Goal: Task Accomplishment & Management: Complete application form

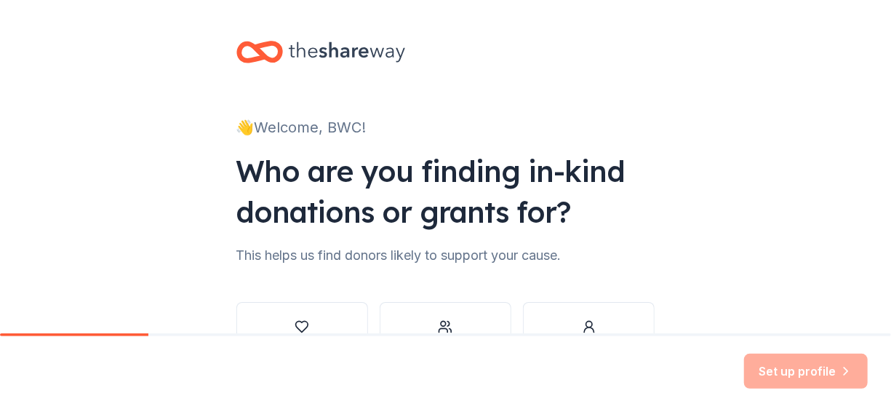
scroll to position [73, 0]
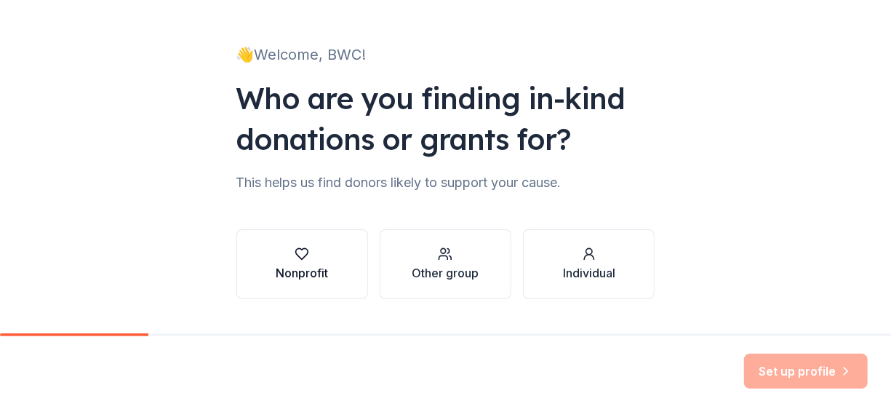
click at [309, 255] on div "button" at bounding box center [302, 254] width 52 height 15
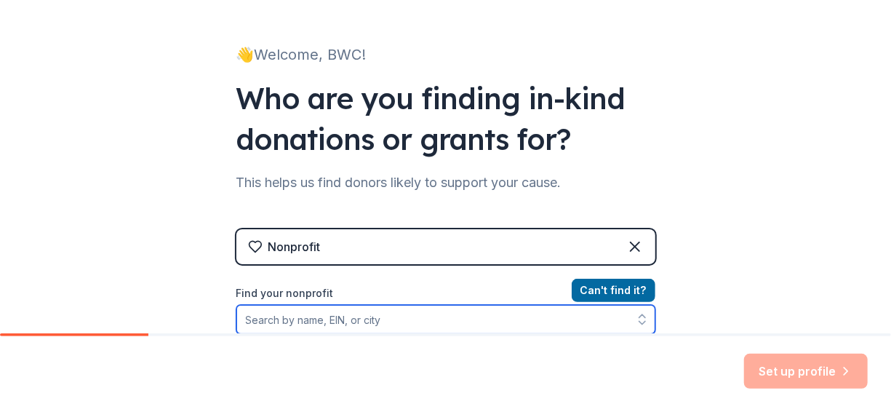
click at [262, 320] on input "Find your nonprofit" at bounding box center [445, 319] width 419 height 29
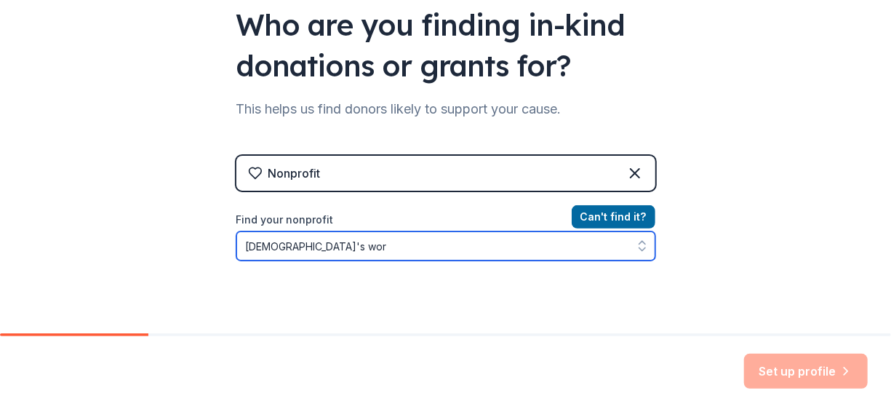
type input "[DEMOGRAPHIC_DATA]'s word"
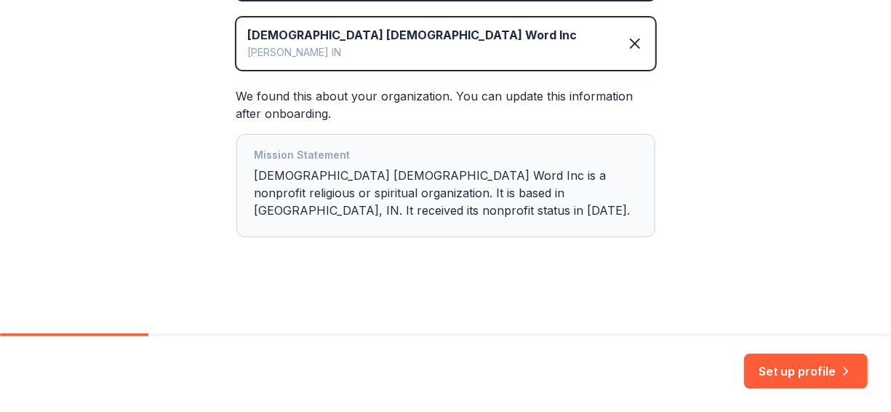
scroll to position [339, 0]
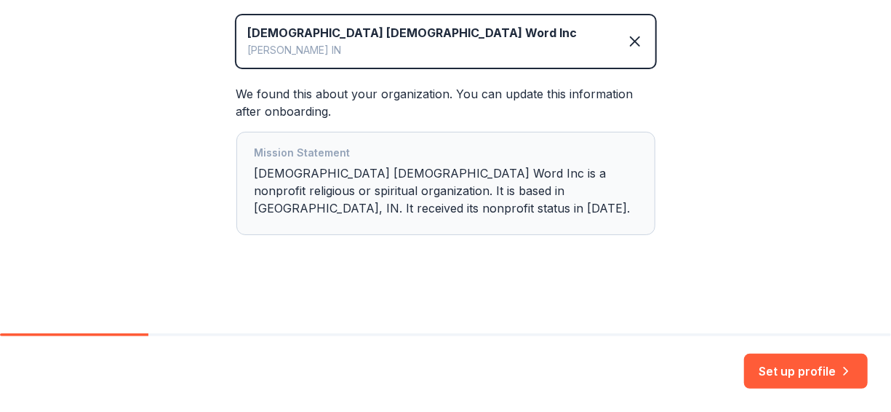
click at [834, 368] on button "Set up profile" at bounding box center [806, 371] width 124 height 35
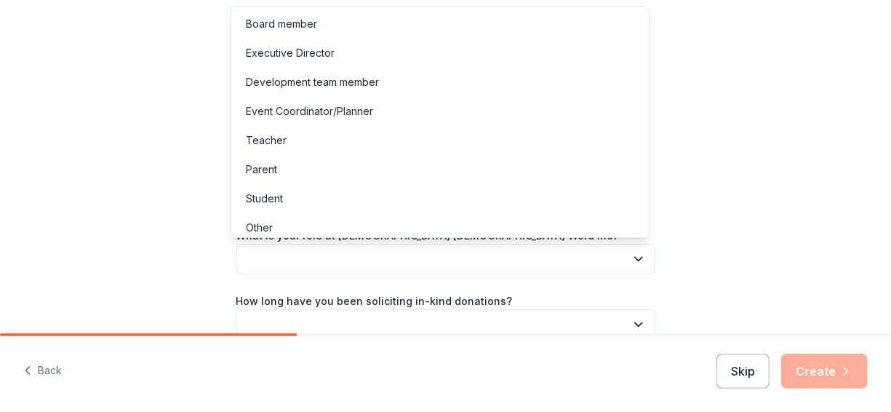
click at [634, 258] on icon "button" at bounding box center [638, 259] width 15 height 15
click at [251, 25] on div "Board member" at bounding box center [281, 23] width 71 height 17
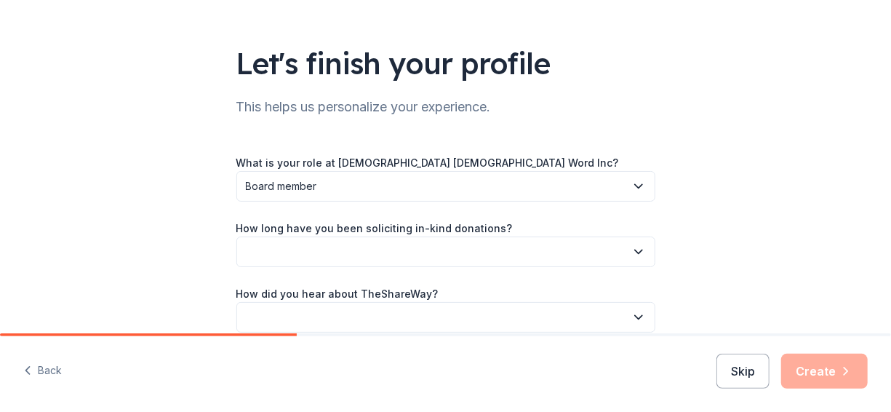
scroll to position [142, 0]
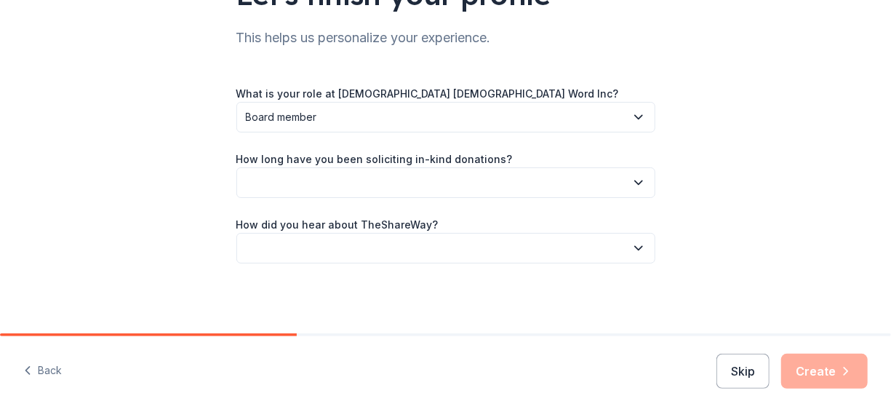
click at [632, 185] on icon "button" at bounding box center [638, 182] width 15 height 15
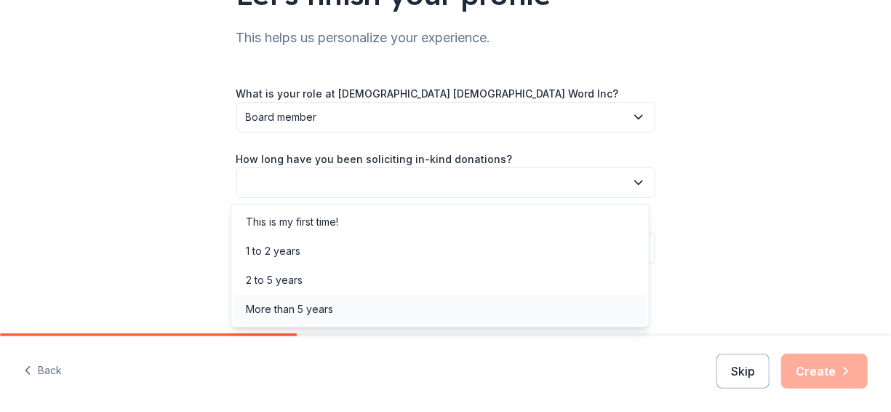
click at [324, 309] on div "More than 5 years" at bounding box center [289, 308] width 87 height 17
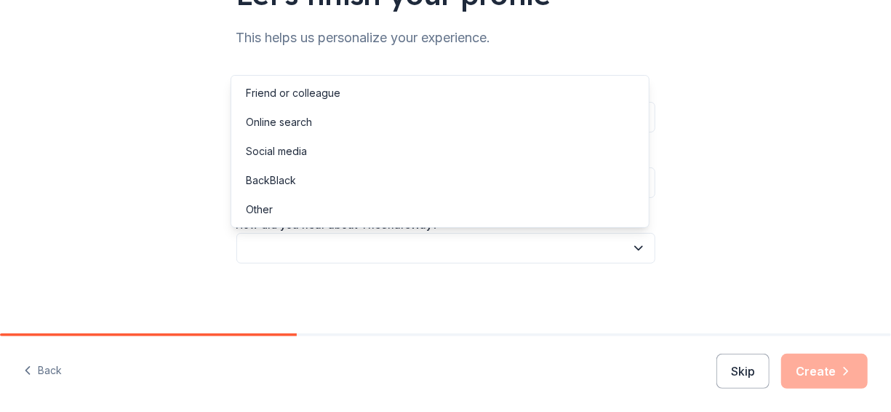
click at [635, 245] on icon "button" at bounding box center [638, 248] width 15 height 15
click at [313, 122] on div "Online search" at bounding box center [440, 122] width 412 height 29
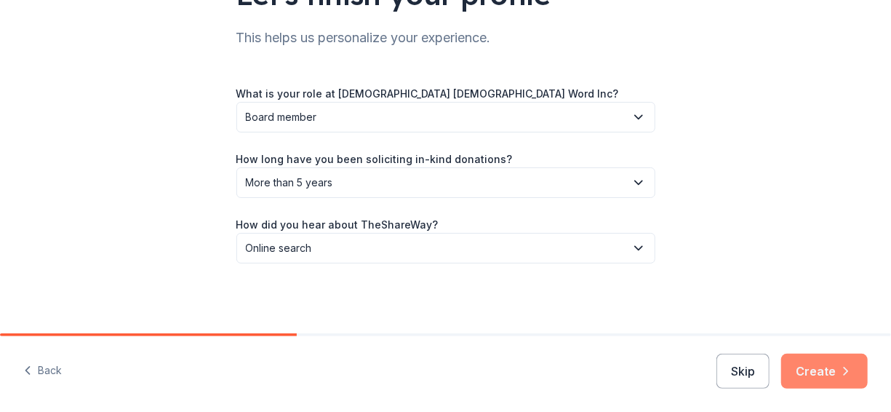
click at [808, 371] on button "Create" at bounding box center [824, 371] width 87 height 35
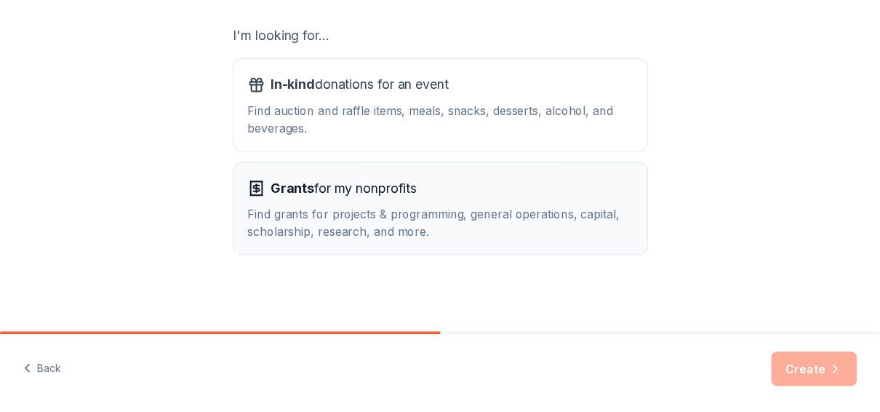
scroll to position [254, 0]
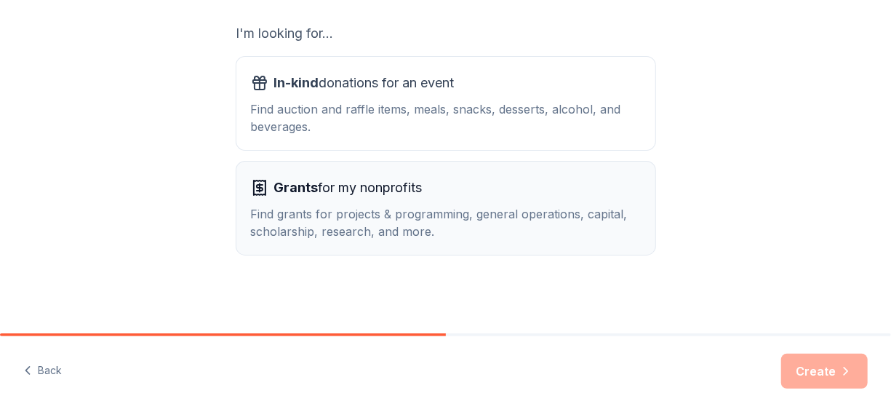
click at [281, 201] on div "Grants for my nonprofits Find grants for projects & programming, general operat…" at bounding box center [446, 208] width 390 height 64
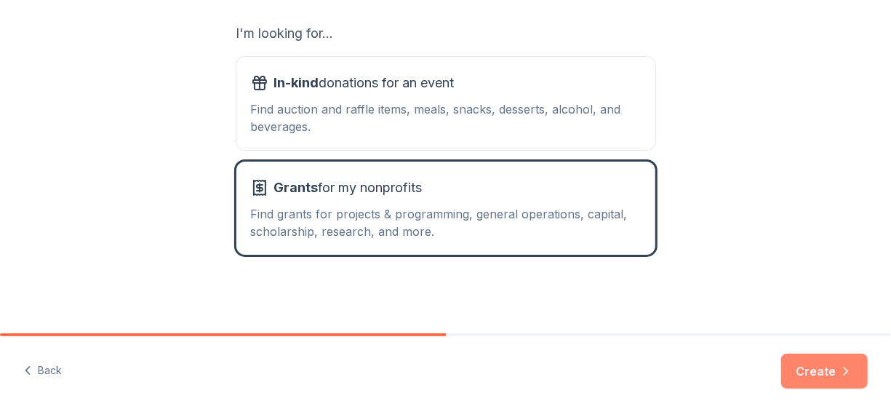
click at [818, 367] on button "Create" at bounding box center [824, 371] width 87 height 35
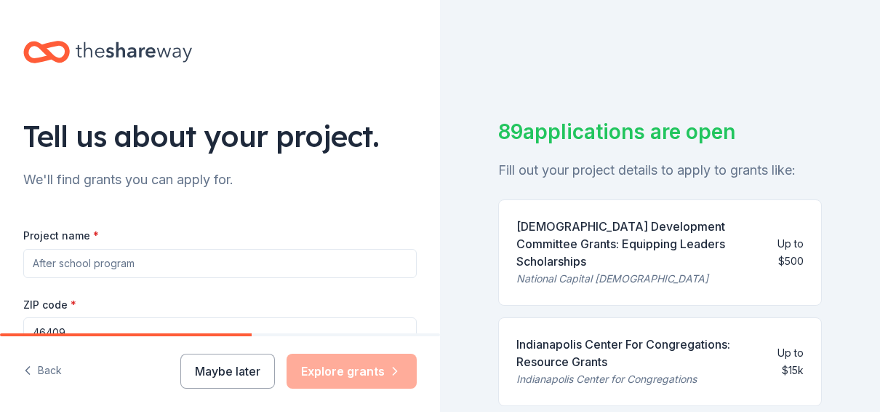
click at [159, 260] on input "Project name *" at bounding box center [220, 263] width 394 height 29
type input "Building A Life"
click at [69, 324] on input "46409" at bounding box center [220, 331] width 394 height 29
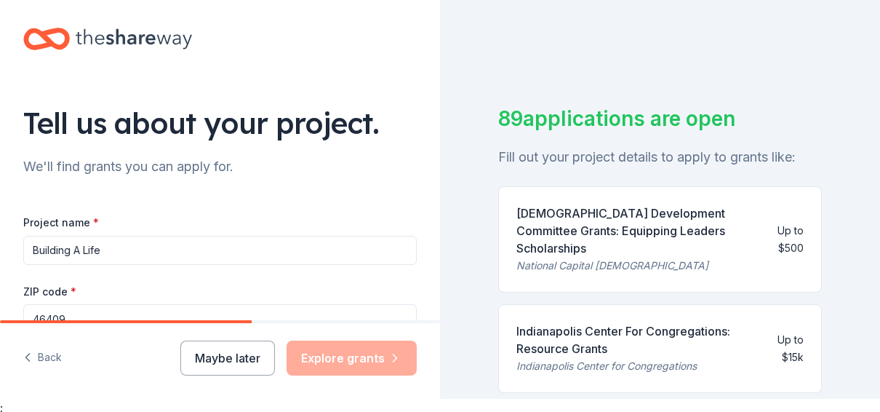
scroll to position [17, 0]
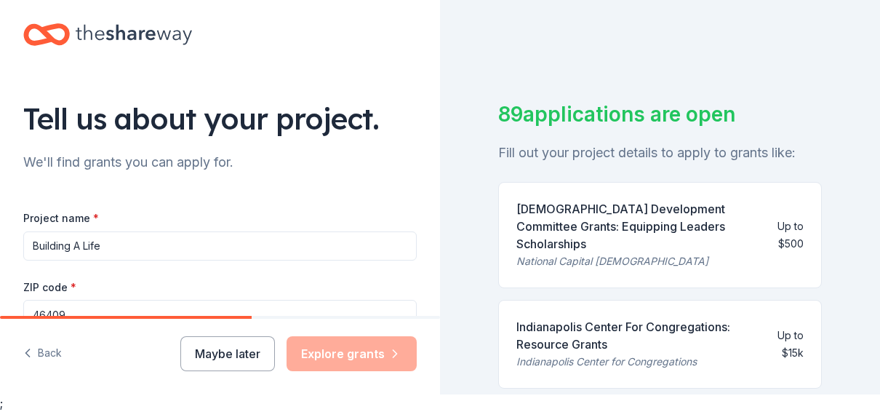
click at [335, 350] on div "Maybe later Explore grants" at bounding box center [298, 353] width 236 height 35
click at [328, 345] on div "Maybe later Explore grants" at bounding box center [298, 353] width 236 height 35
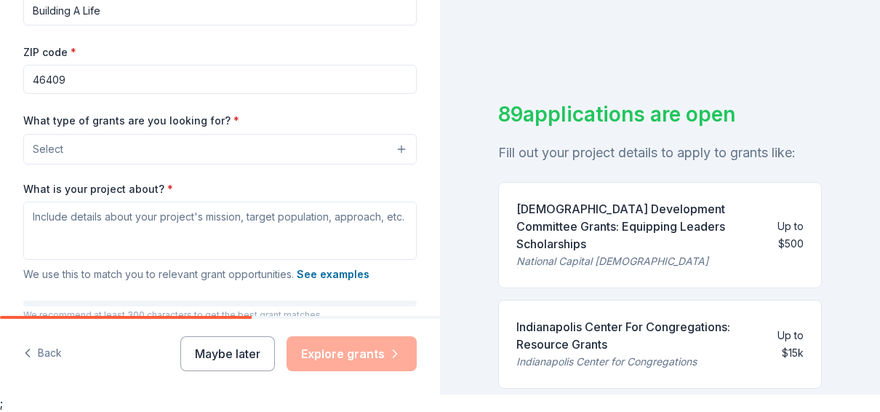
scroll to position [188, 0]
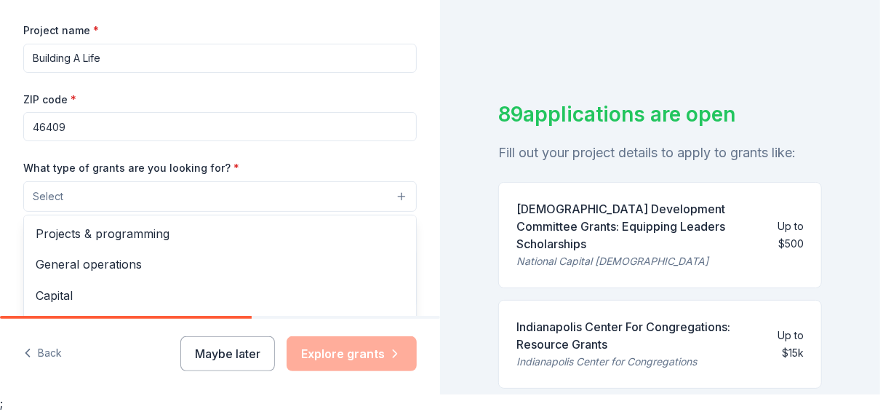
click at [391, 195] on button "Select" at bounding box center [220, 196] width 394 height 31
drag, startPoint x: 876, startPoint y: 32, endPoint x: 875, endPoint y: 113, distance: 81.5
click at [875, 113] on div "Tell us about your project. We'll find grants you can apply for. Project name *…" at bounding box center [440, 189] width 880 height 412
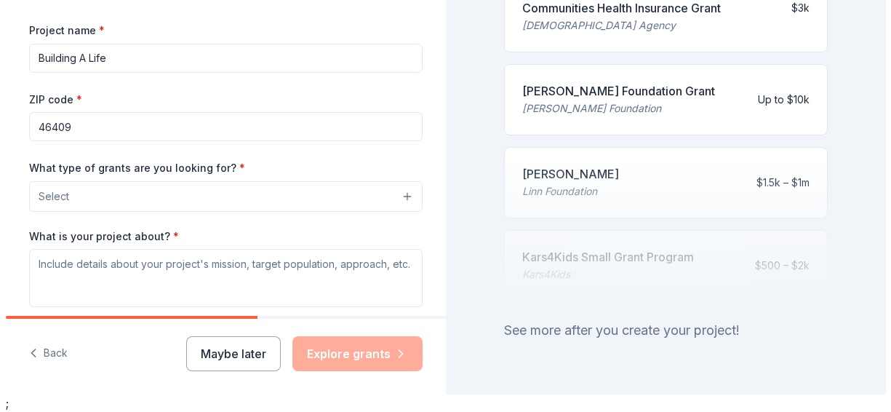
scroll to position [842, 0]
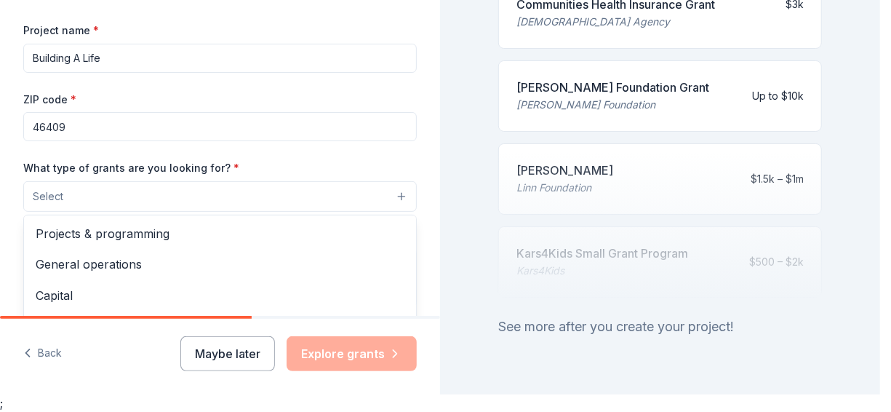
click at [389, 193] on button "Select" at bounding box center [220, 196] width 394 height 31
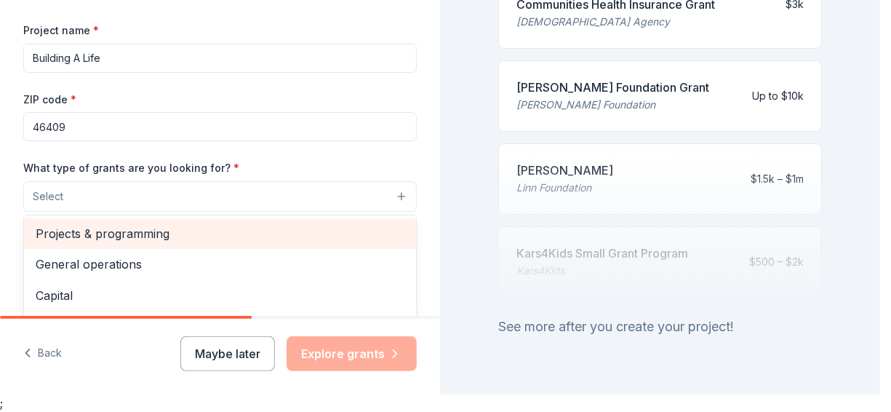
click at [196, 234] on span "Projects & programming" at bounding box center [220, 233] width 369 height 19
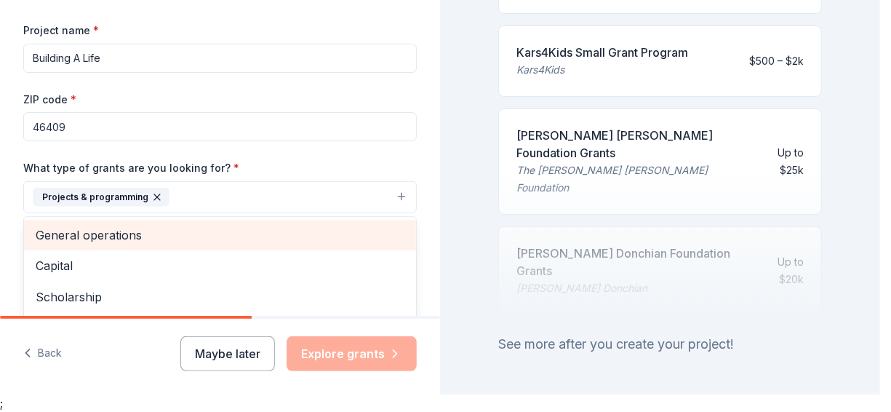
click at [135, 234] on span "General operations" at bounding box center [220, 235] width 369 height 19
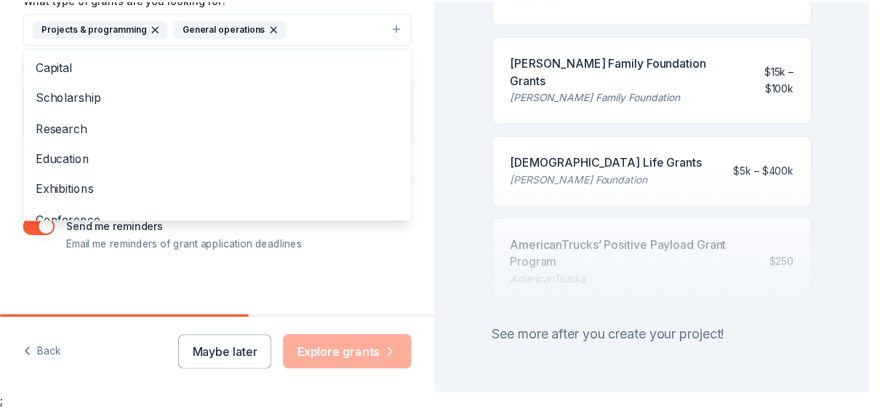
scroll to position [358, 0]
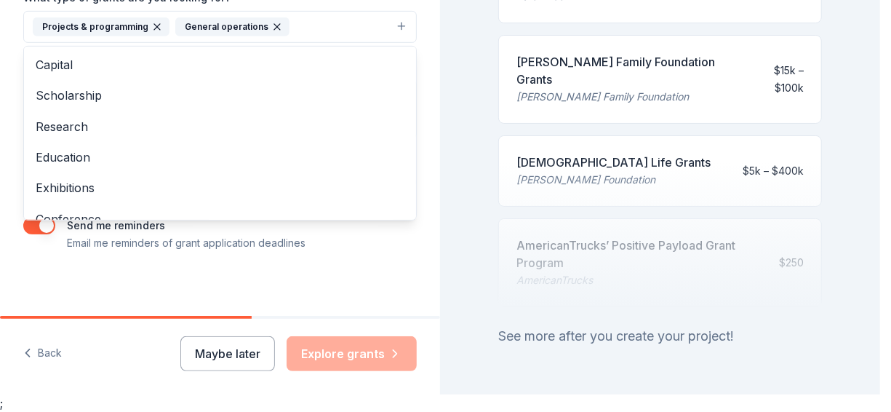
click at [324, 244] on div "Project name * Building A Life ZIP code * 46409 What type of grants are you loo…" at bounding box center [220, 51] width 394 height 401
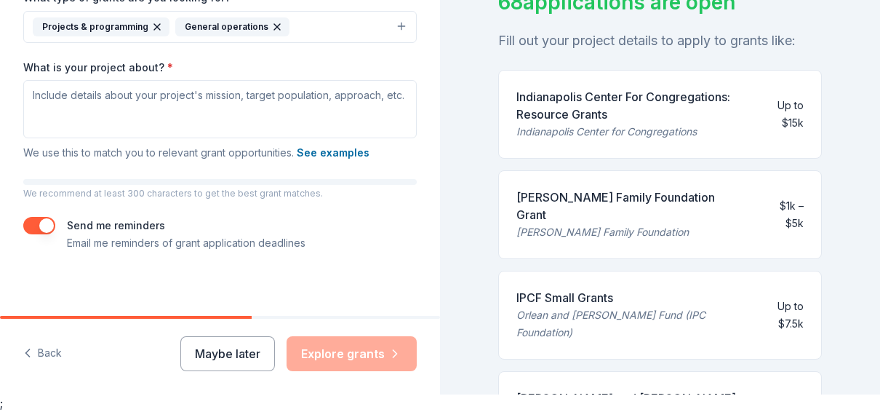
scroll to position [76, 0]
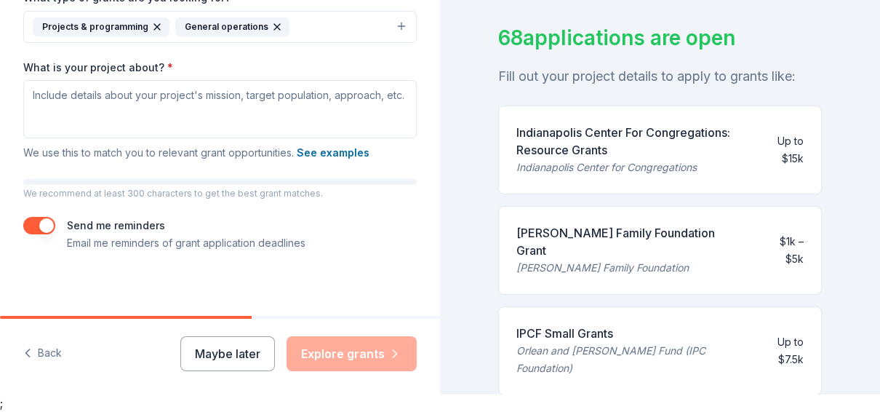
click at [591, 230] on div "[PERSON_NAME] Family Foundation Grant" at bounding box center [631, 241] width 231 height 35
click at [554, 259] on div "[PERSON_NAME] Family Foundation" at bounding box center [631, 267] width 231 height 17
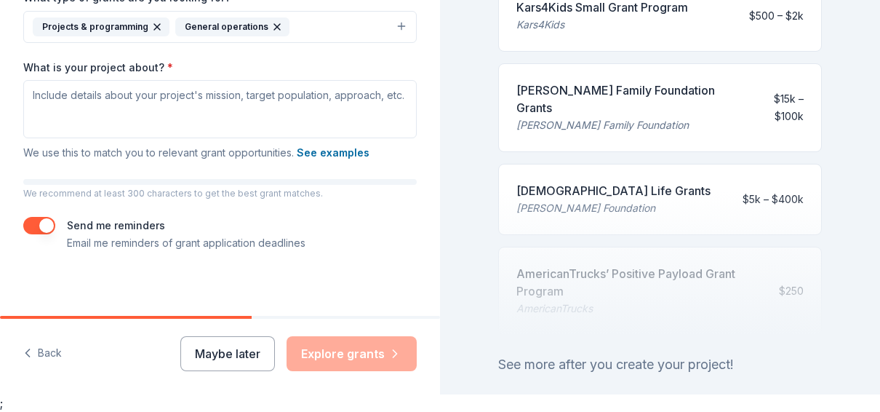
scroll to position [832, 0]
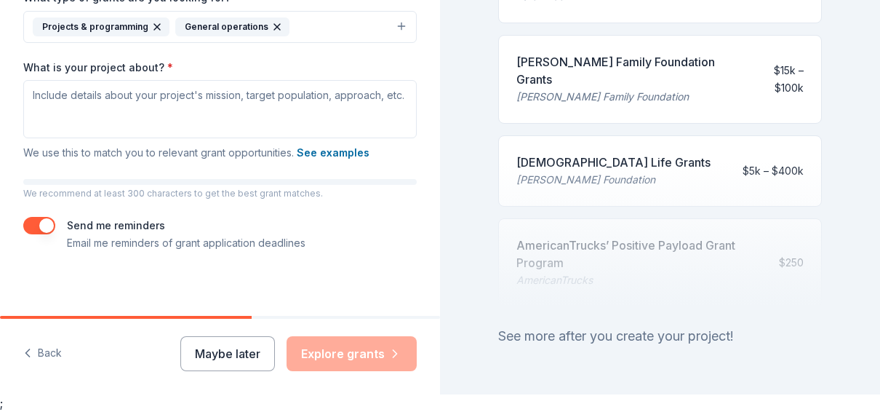
click at [617, 324] on div "See more after you create your project!" at bounding box center [660, 335] width 324 height 23
click at [687, 324] on div "See more after you create your project!" at bounding box center [660, 335] width 324 height 23
click at [334, 354] on div "Maybe later Explore grants" at bounding box center [298, 353] width 236 height 35
click at [396, 354] on div "Maybe later Explore grants" at bounding box center [298, 353] width 236 height 35
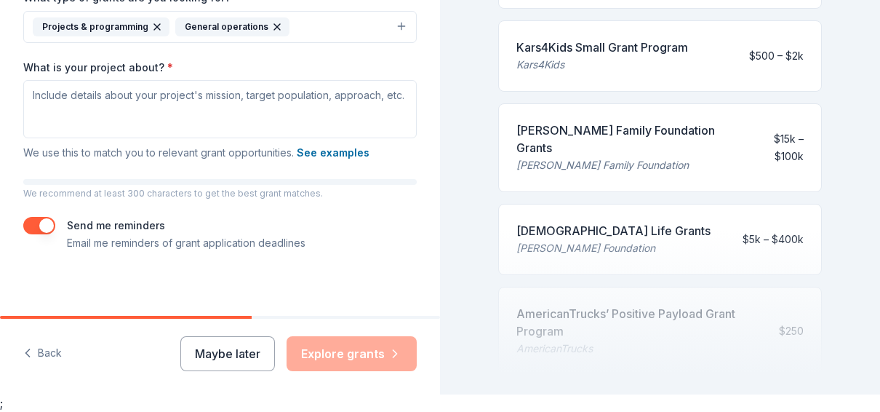
scroll to position [614, 0]
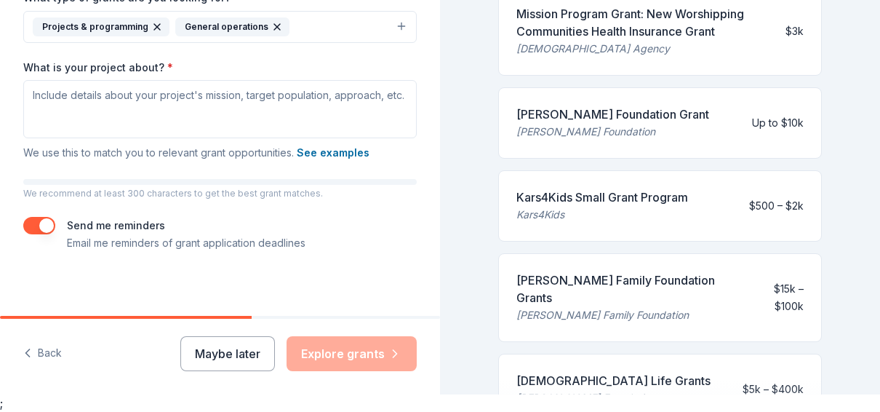
click at [559, 372] on div "[DEMOGRAPHIC_DATA] Life Grants" at bounding box center [613, 380] width 194 height 17
click at [330, 153] on button "See examples" at bounding box center [333, 152] width 73 height 17
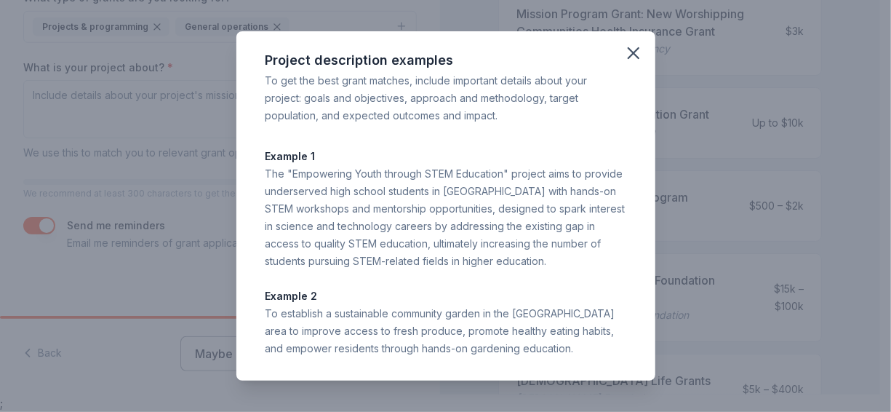
drag, startPoint x: 635, startPoint y: 52, endPoint x: 670, endPoint y: 145, distance: 99.4
click at [670, 145] on div "Project description examples To get the best grant matches, include important d…" at bounding box center [445, 206] width 891 height 412
click at [639, 36] on div "Project description examples To get the best grant matches, include important d…" at bounding box center [445, 205] width 419 height 349
click at [635, 49] on icon "button" at bounding box center [633, 53] width 20 height 20
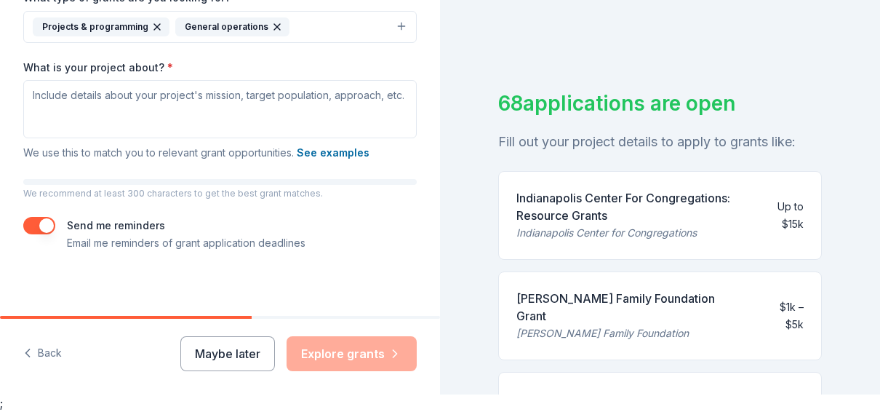
scroll to position [0, 0]
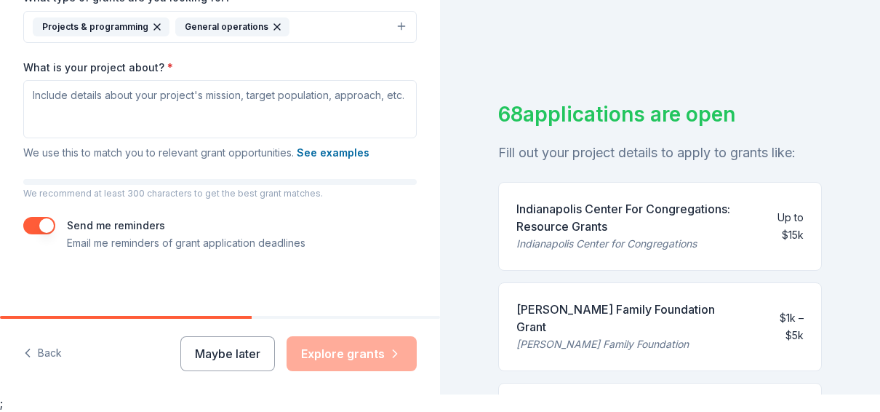
drag, startPoint x: 847, startPoint y: 205, endPoint x: 831, endPoint y: 118, distance: 88.6
click at [838, 197] on div "68 applications are open Fill out your project details to apply to grants like:…" at bounding box center [660, 189] width 440 height 412
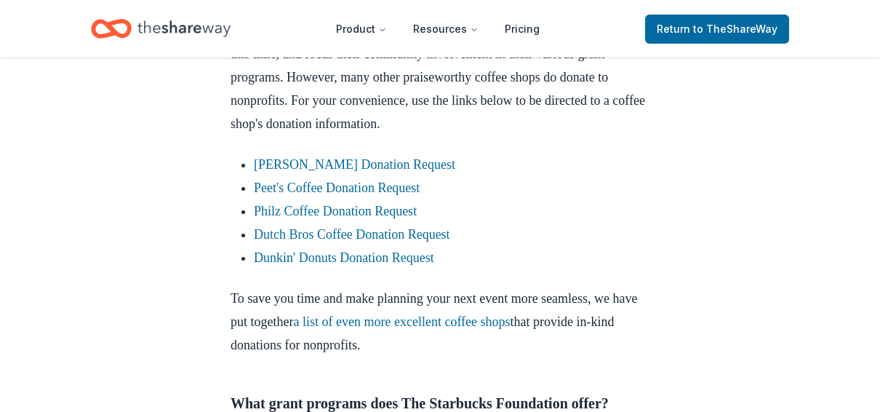
scroll to position [873, 0]
click at [323, 171] on link "[PERSON_NAME] Donation Request" at bounding box center [354, 163] width 201 height 15
click at [311, 194] on link "Peet's Coffee Donation Request" at bounding box center [337, 187] width 166 height 15
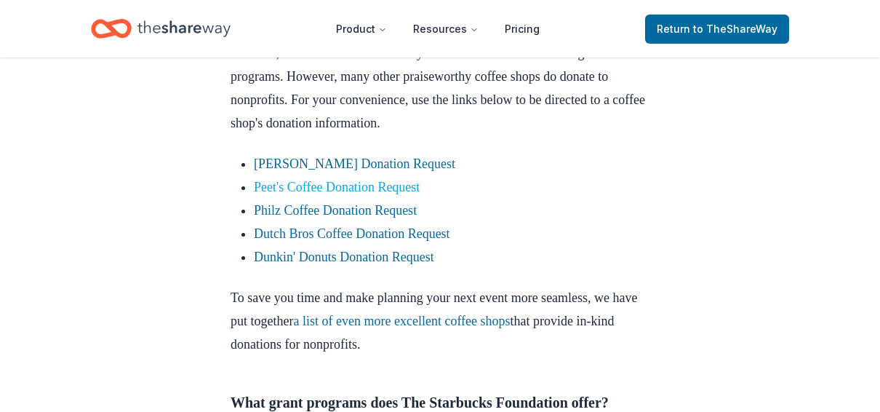
click at [311, 194] on link "Peet's Coffee Donation Request" at bounding box center [337, 187] width 166 height 15
click at [312, 218] on link "Philz Coffee Donation Request" at bounding box center [335, 210] width 163 height 15
click at [315, 241] on link "Dutch Bros Coffee Donation Request" at bounding box center [352, 233] width 196 height 15
click at [327, 264] on link "Dunkin' Donuts Donation Request" at bounding box center [344, 257] width 180 height 15
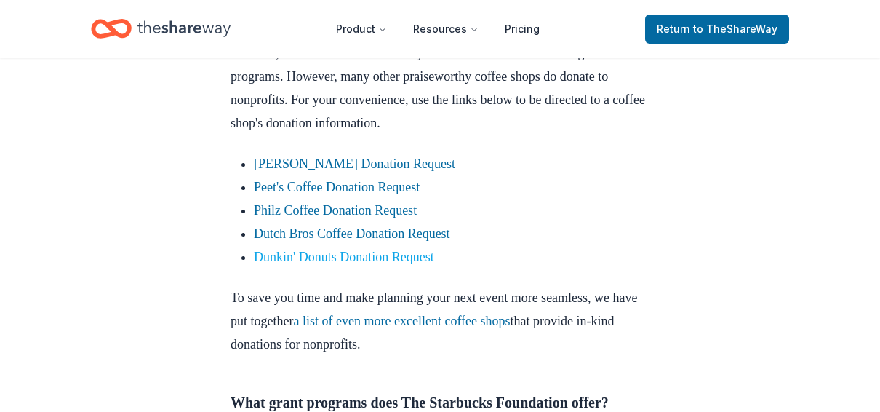
click at [329, 264] on link "Dunkin' Donuts Donation Request" at bounding box center [344, 257] width 180 height 15
